Goal: Check status

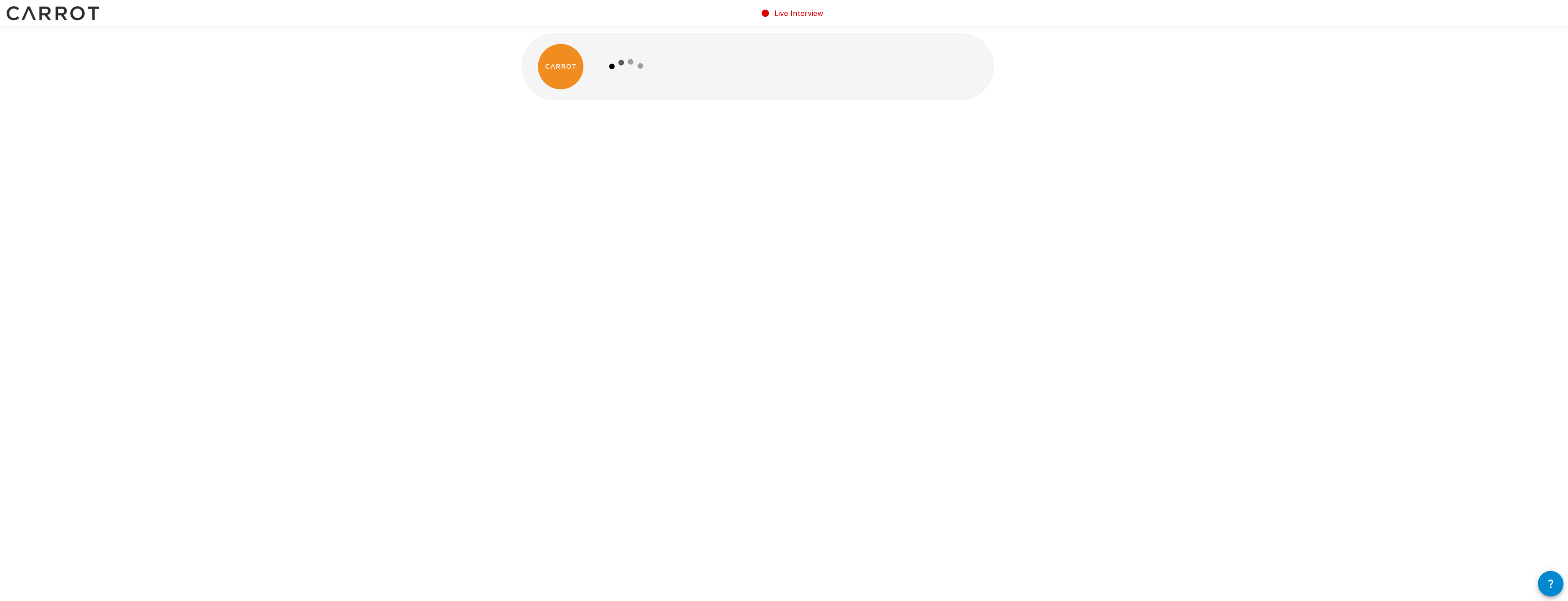
click at [534, 55] on img at bounding box center [561, 66] width 46 height 46
